Goal: Task Accomplishment & Management: Manage account settings

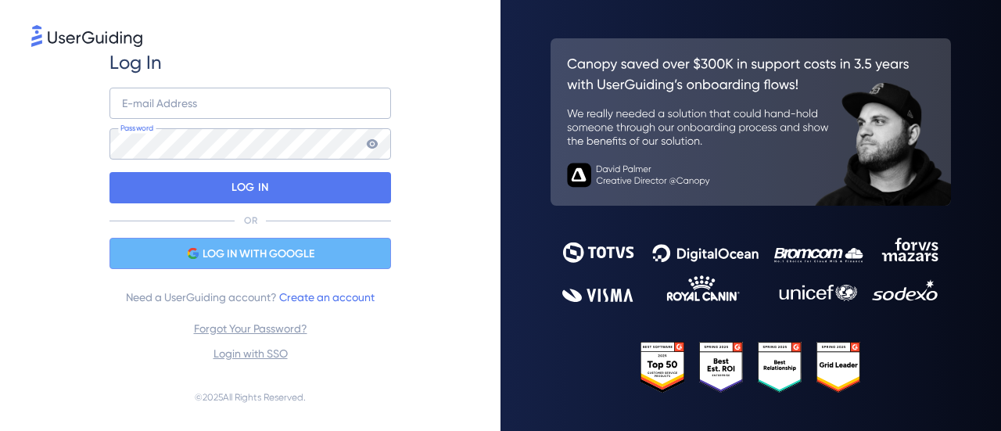
click at [257, 260] on span "LOG IN WITH GOOGLE" at bounding box center [259, 254] width 112 height 19
click at [294, 256] on span "LOG IN WITH GOOGLE" at bounding box center [259, 254] width 112 height 19
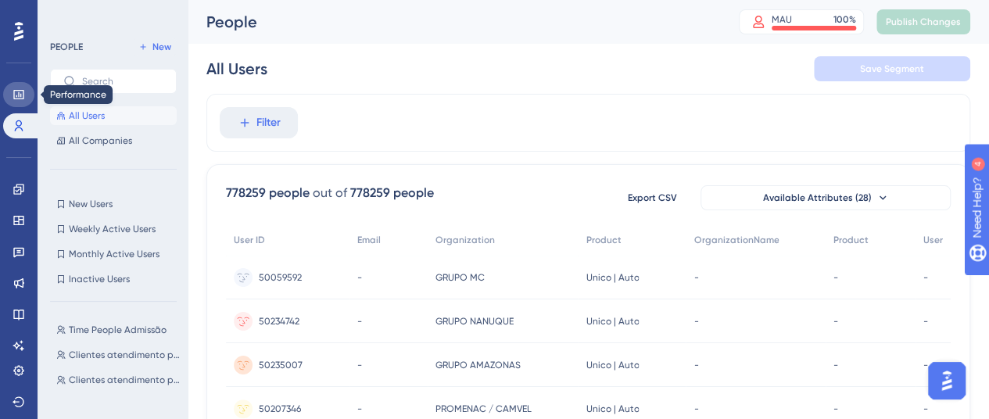
click at [18, 88] on link at bounding box center [18, 94] width 31 height 25
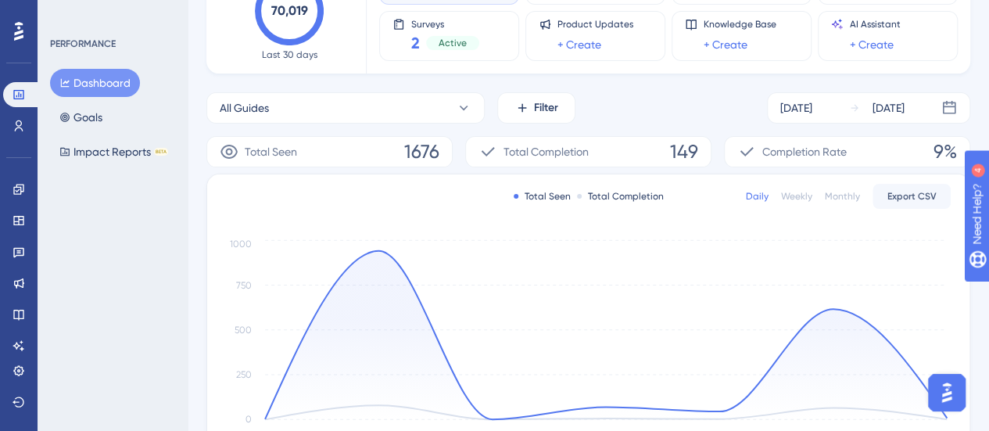
scroll to position [131, 0]
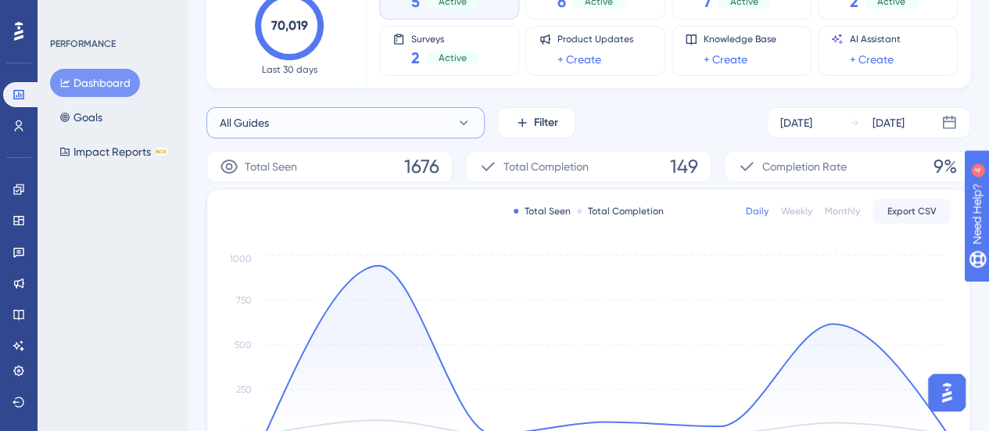
click at [475, 124] on button "All Guides" at bounding box center [345, 122] width 278 height 31
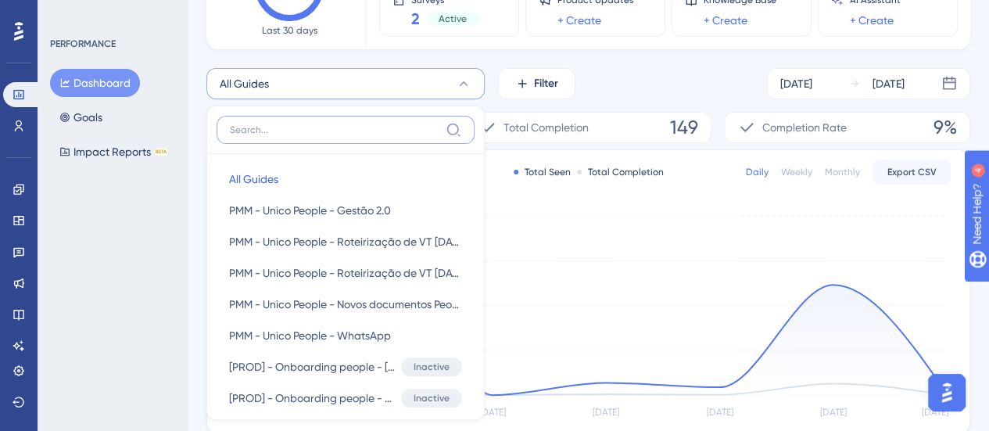
scroll to position [205, 0]
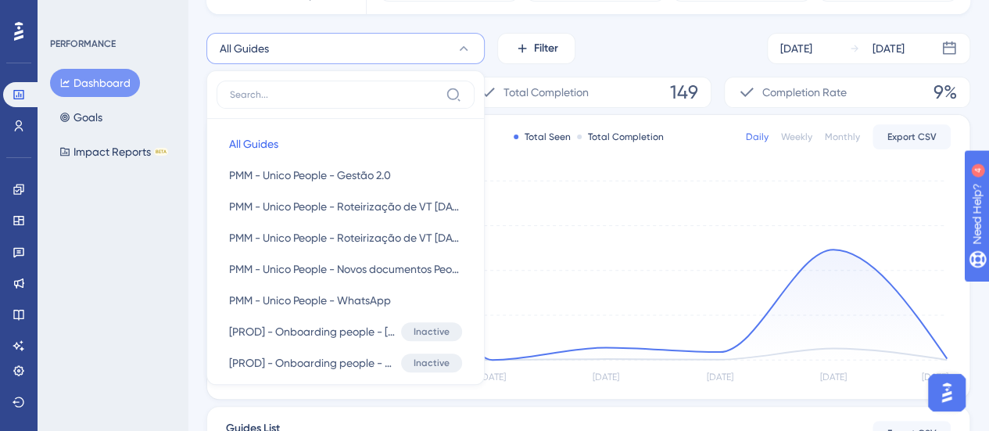
click at [491, 68] on div "All Guides All Guides All Guides PMM - Unico People - Gestão 2.0 PMM - Unico Pe…" at bounding box center [588, 365] width 764 height 665
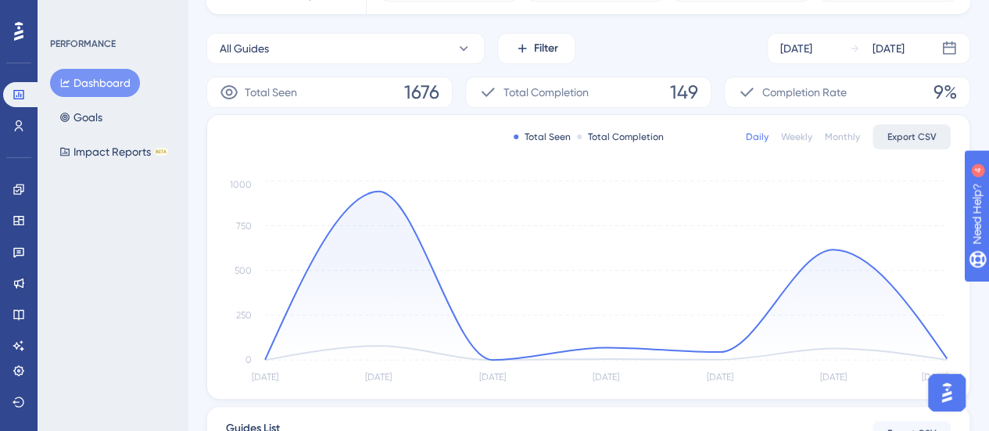
click at [907, 134] on span "Export CSV" at bounding box center [912, 137] width 49 height 13
drag, startPoint x: 468, startPoint y: 45, endPoint x: 447, endPoint y: 57, distance: 25.2
click at [465, 45] on icon at bounding box center [464, 49] width 16 height 16
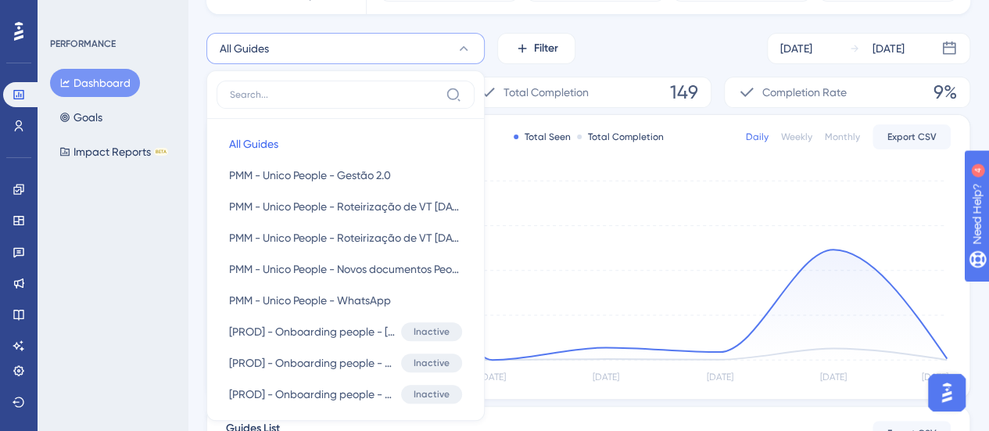
scroll to position [160, 0]
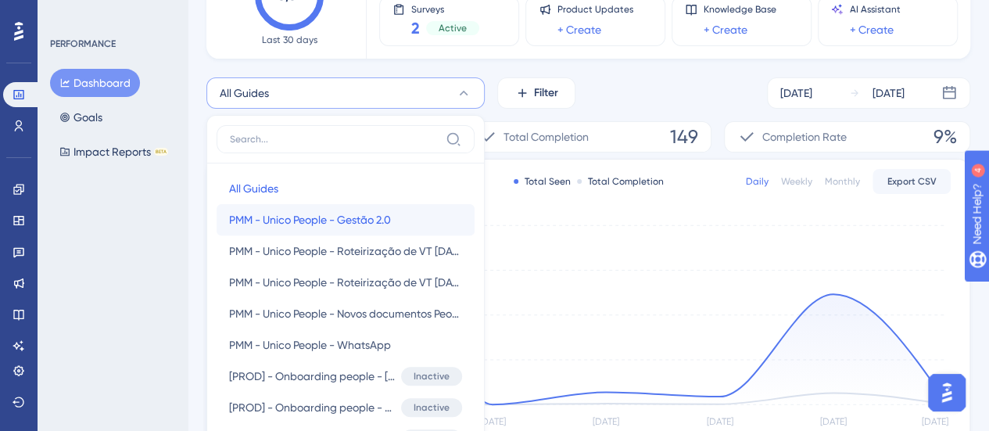
click at [354, 217] on span "PMM - Unico People - Gestão 2.0" at bounding box center [310, 219] width 162 height 19
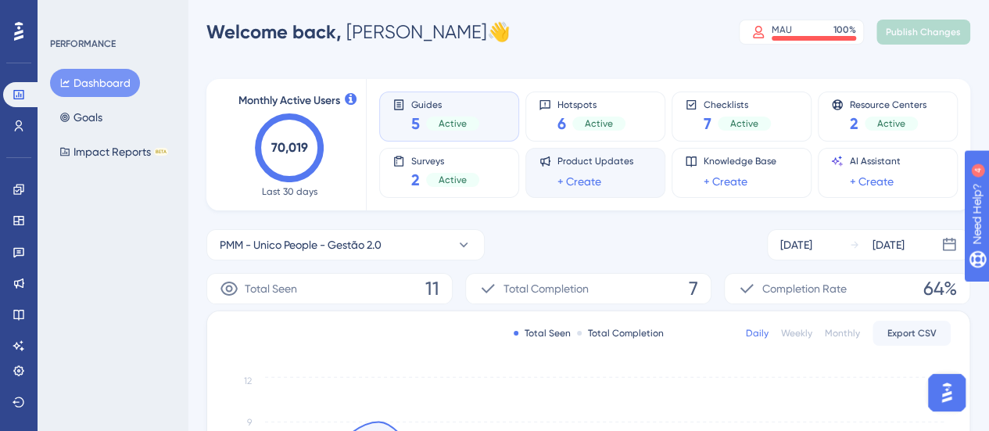
scroll to position [4, 0]
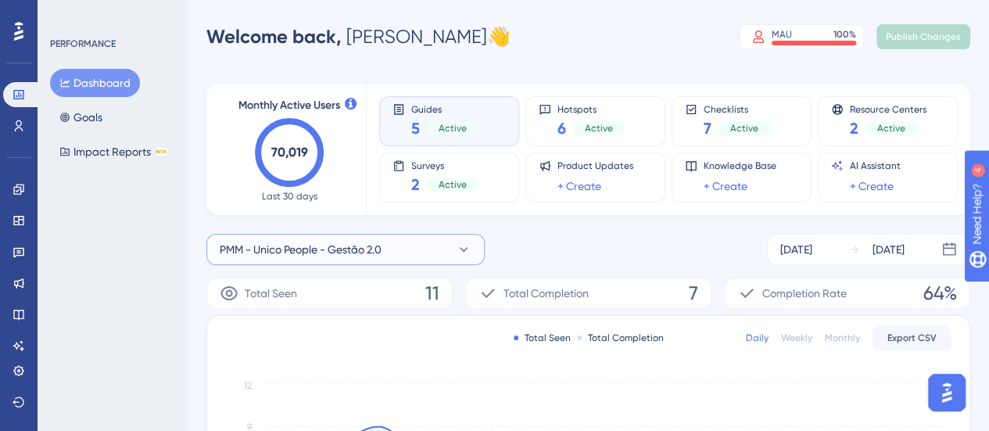
click at [464, 246] on icon at bounding box center [464, 250] width 16 height 16
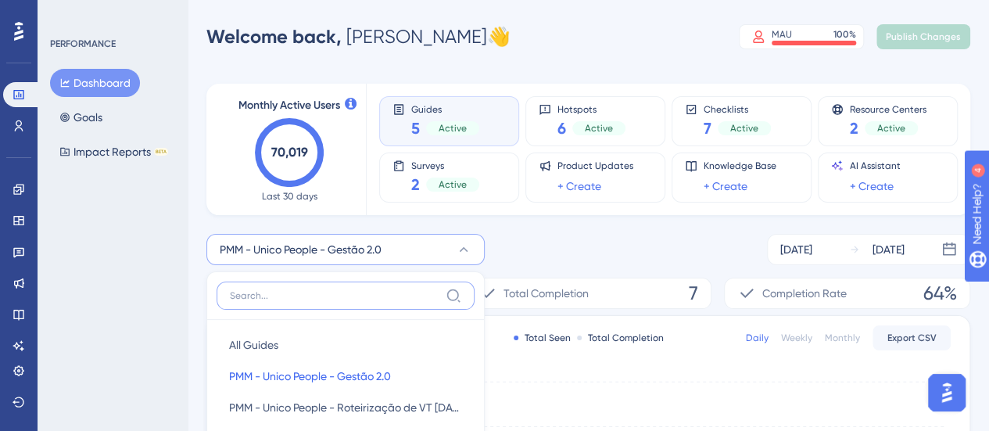
scroll to position [185, 0]
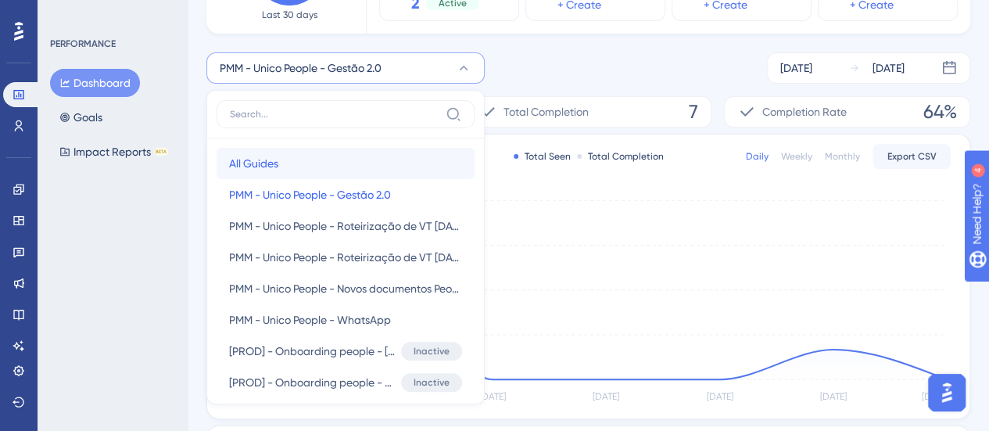
click at [371, 168] on button "All Guides All Guides" at bounding box center [346, 163] width 258 height 31
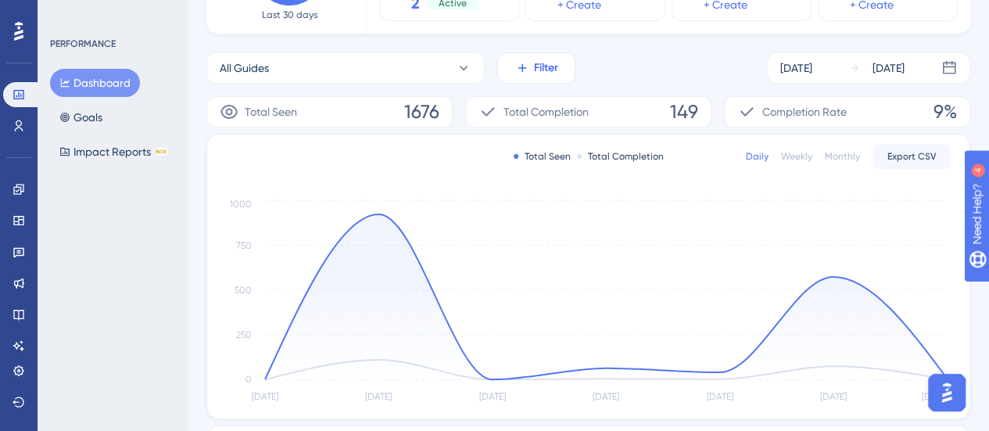
click at [533, 69] on button "Filter" at bounding box center [536, 67] width 78 height 31
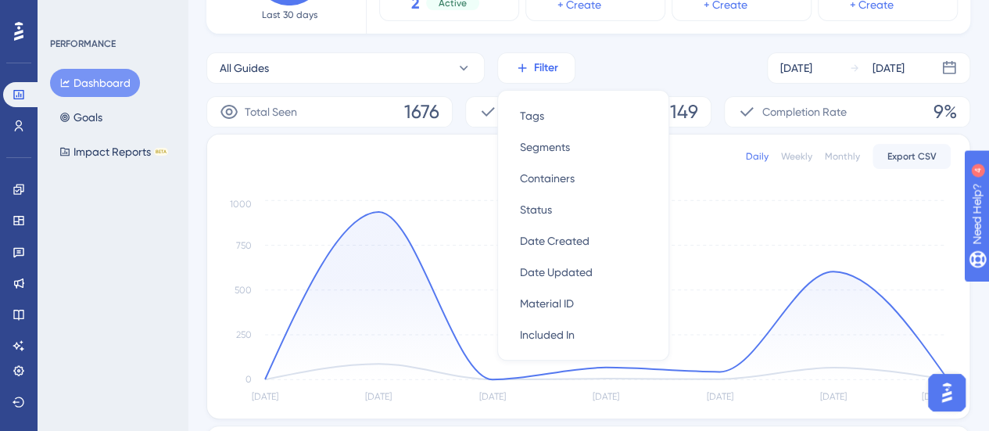
scroll to position [195, 0]
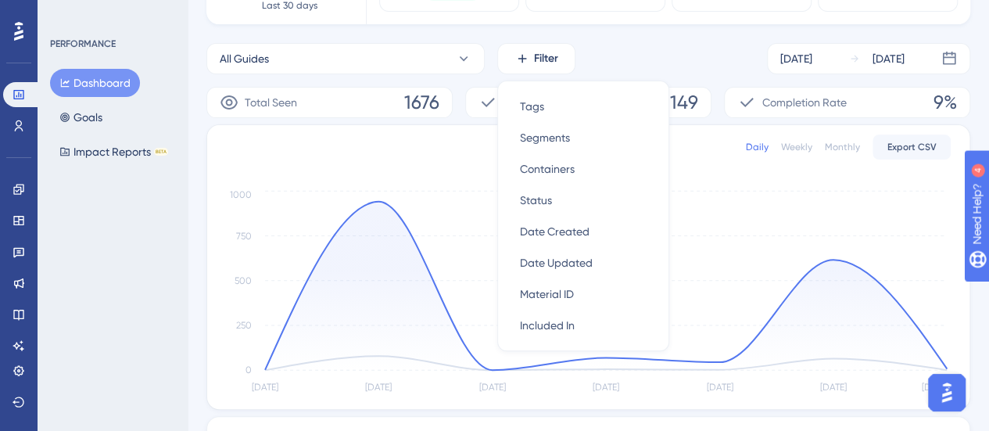
click at [667, 35] on div "Monthly Active Users 70,019 Last 30 days Guides 5 Active Hotspots 6 Active Chec…" at bounding box center [588, 291] width 764 height 834
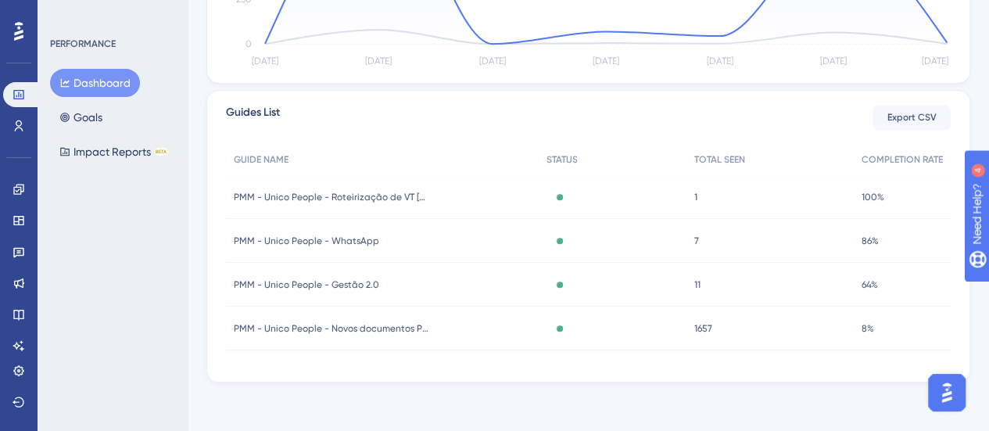
scroll to position [522, 0]
click at [347, 237] on span "PMM - Unico People - WhatsApp" at bounding box center [306, 240] width 145 height 13
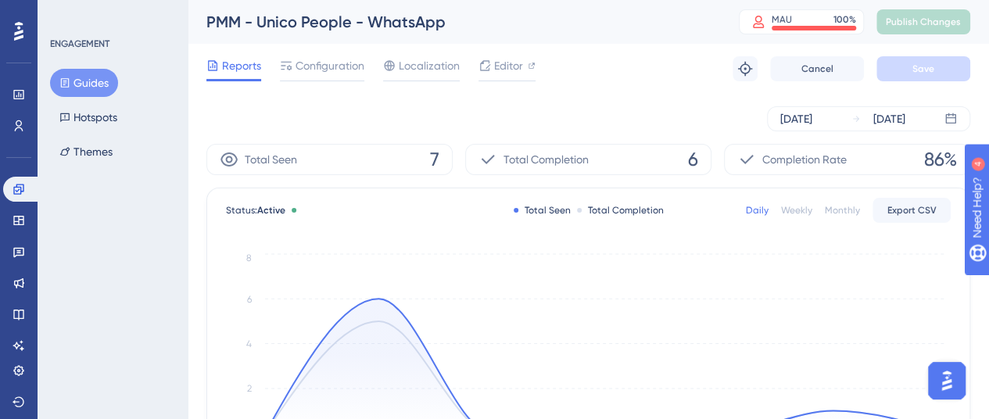
click at [89, 81] on button "Guides" at bounding box center [84, 83] width 68 height 28
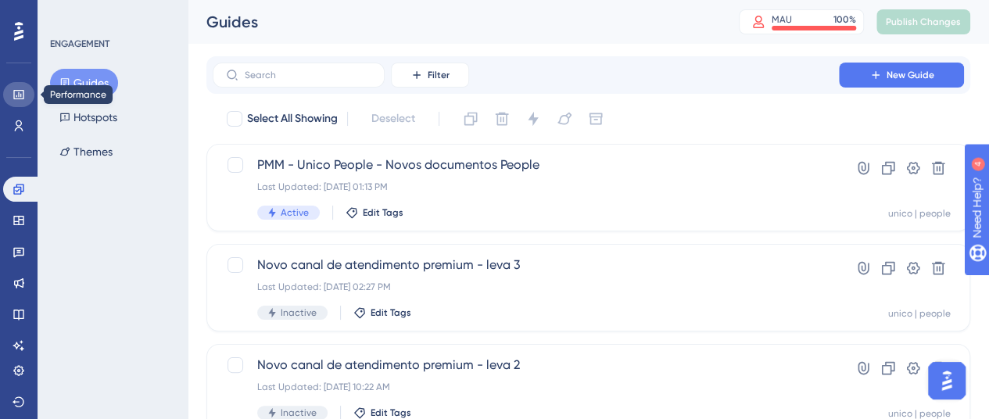
click at [12, 90] on link at bounding box center [18, 94] width 31 height 25
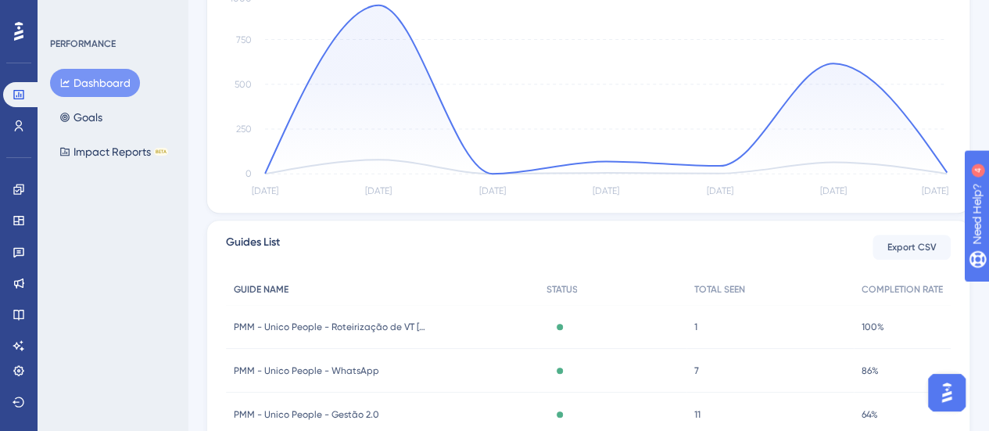
scroll to position [469, 0]
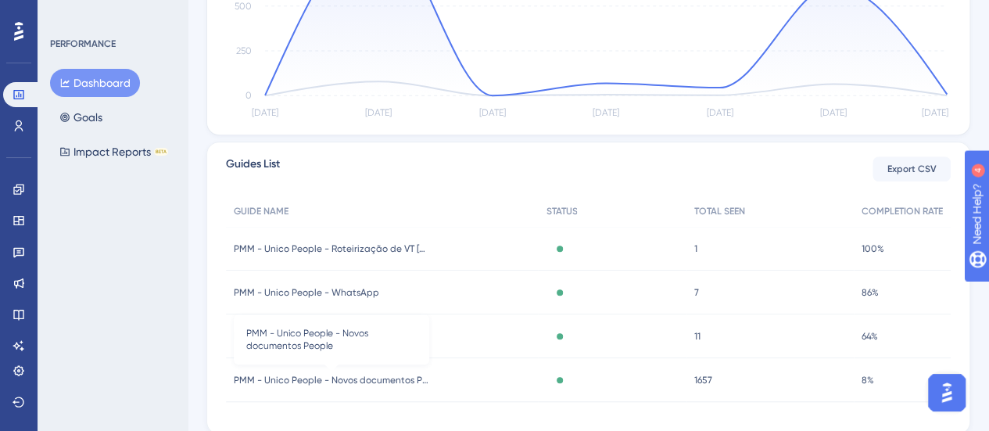
click at [382, 378] on span "PMM - Unico People - Novos documentos People" at bounding box center [331, 380] width 195 height 13
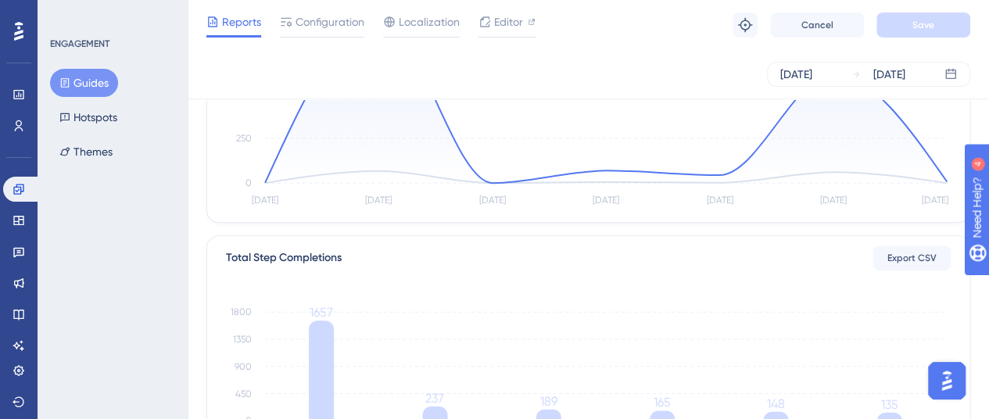
scroll to position [203, 0]
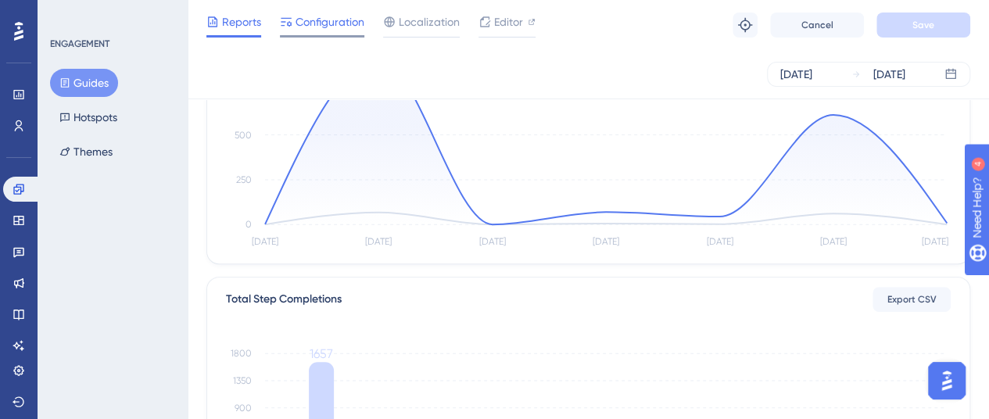
click at [307, 24] on span "Configuration" at bounding box center [330, 22] width 69 height 19
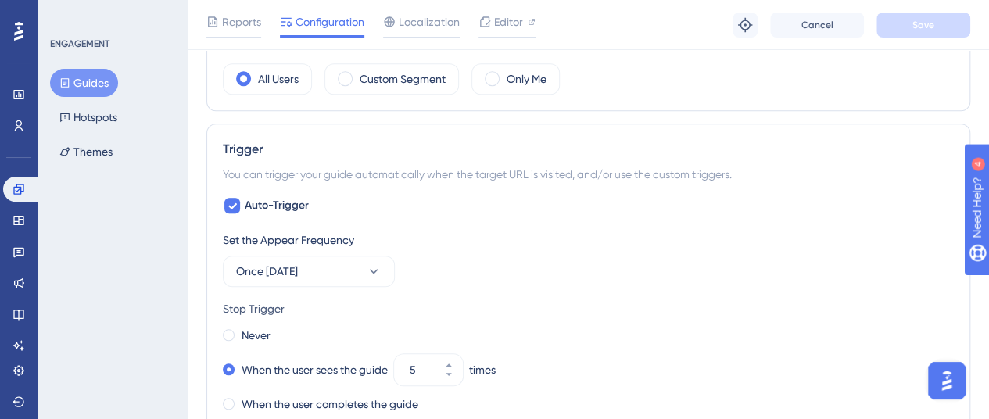
scroll to position [391, 0]
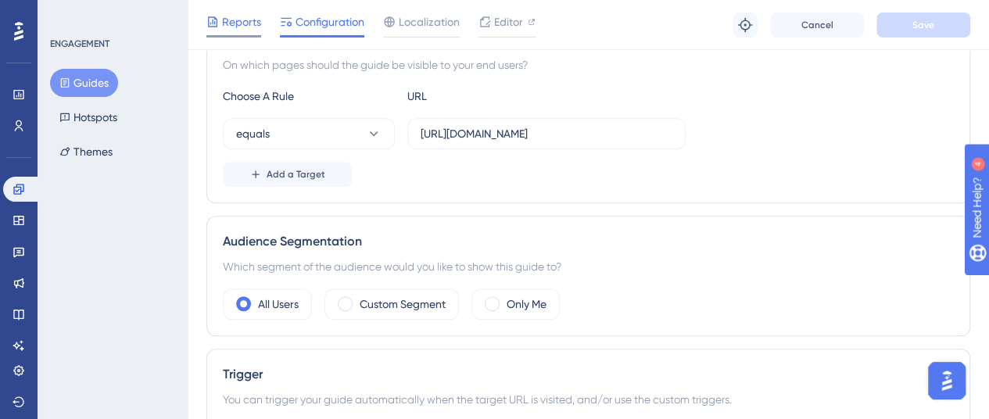
click at [241, 23] on span "Reports" at bounding box center [241, 22] width 39 height 19
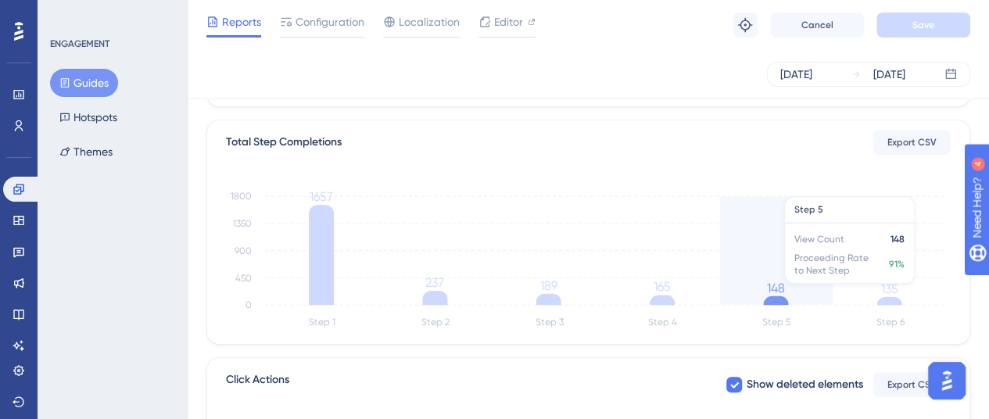
scroll to position [469, 0]
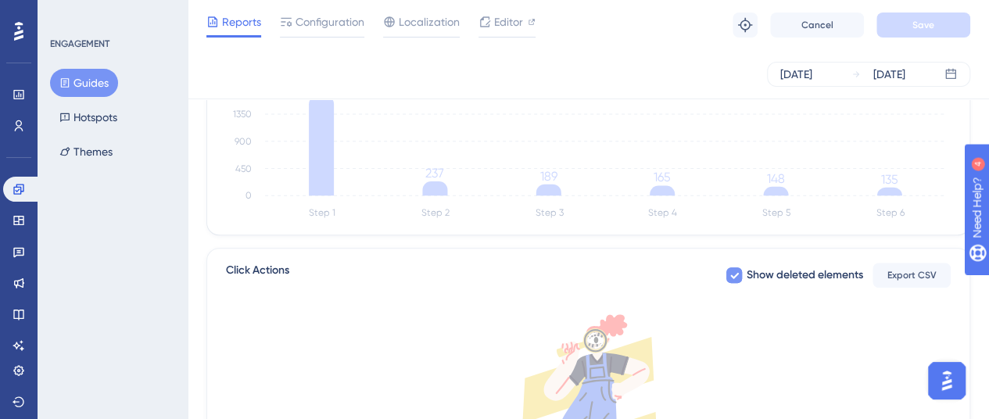
click at [733, 278] on icon at bounding box center [734, 275] width 9 height 13
checkbox input "false"
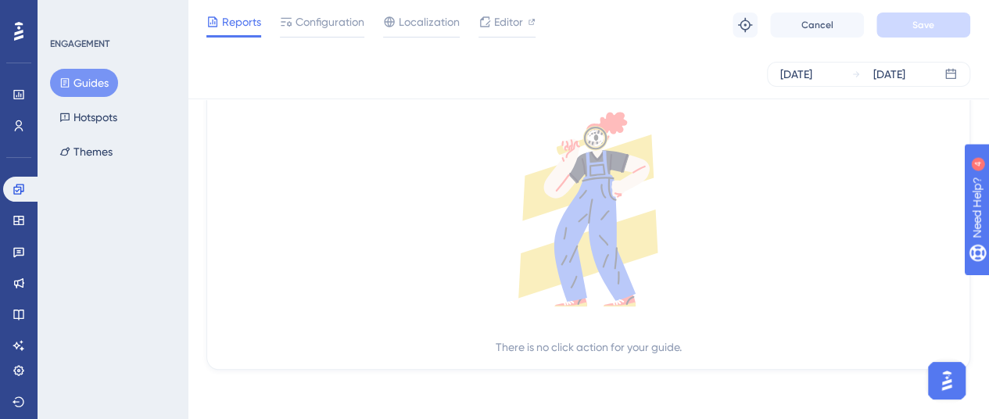
scroll to position [594, 0]
